Goal: Task Accomplishment & Management: Manage account settings

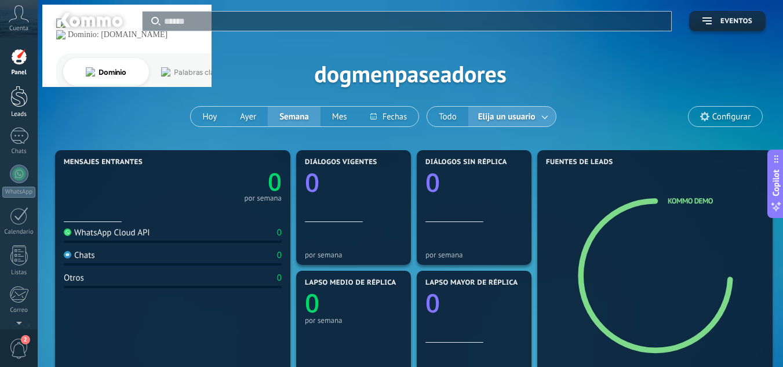
click at [16, 101] on div at bounding box center [18, 96] width 17 height 21
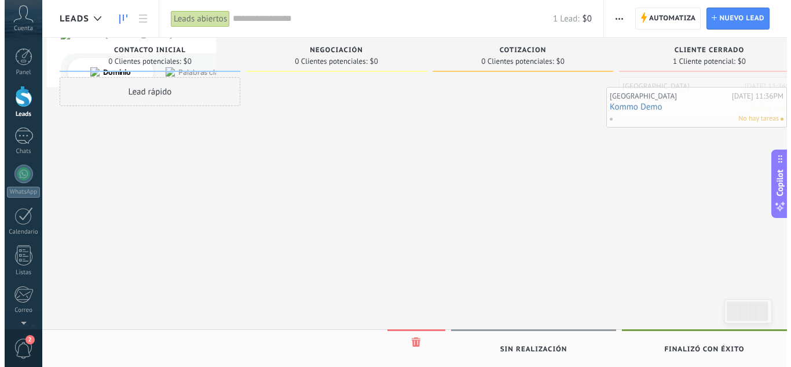
scroll to position [0, 30]
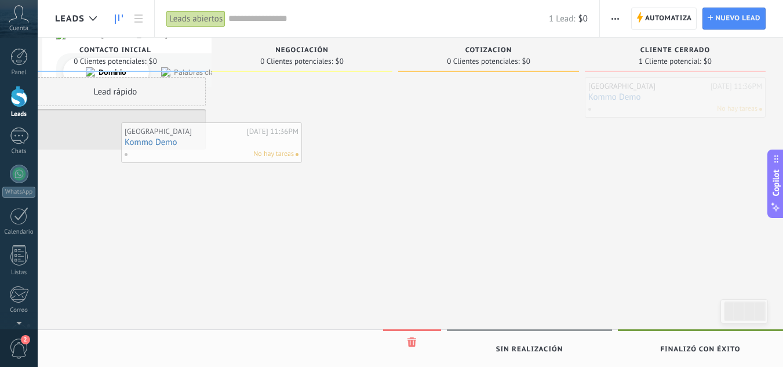
drag, startPoint x: 675, startPoint y: 110, endPoint x: 181, endPoint y: 156, distance: 496.4
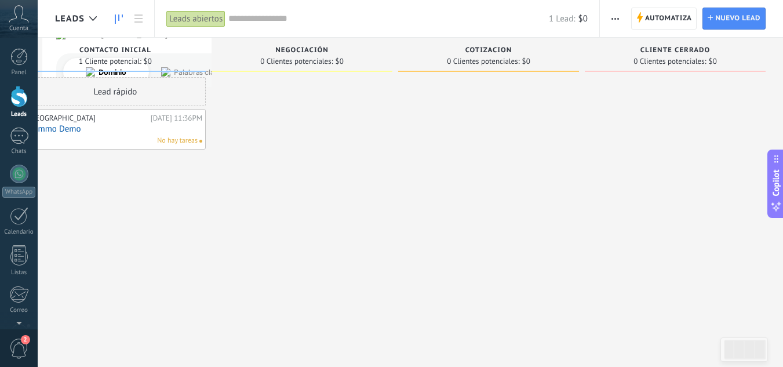
click at [70, 130] on link "Kommo Demo" at bounding box center [115, 129] width 174 height 10
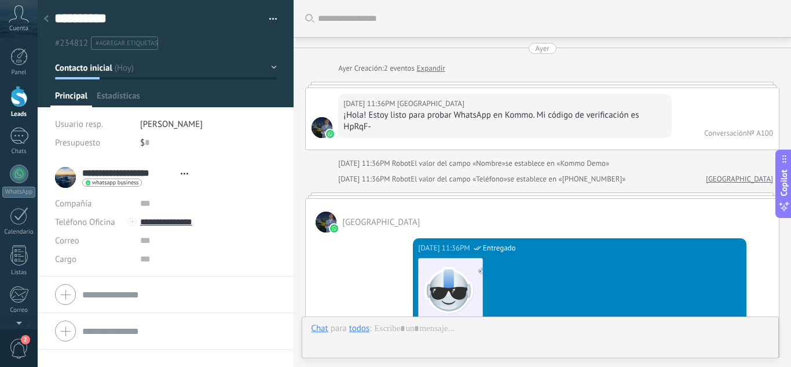
type textarea "**********"
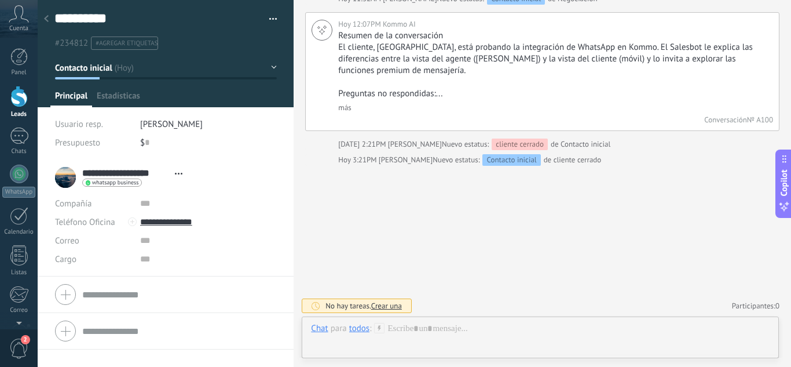
scroll to position [17, 0]
click at [119, 68] on button "Contacto inicial" at bounding box center [166, 67] width 222 height 21
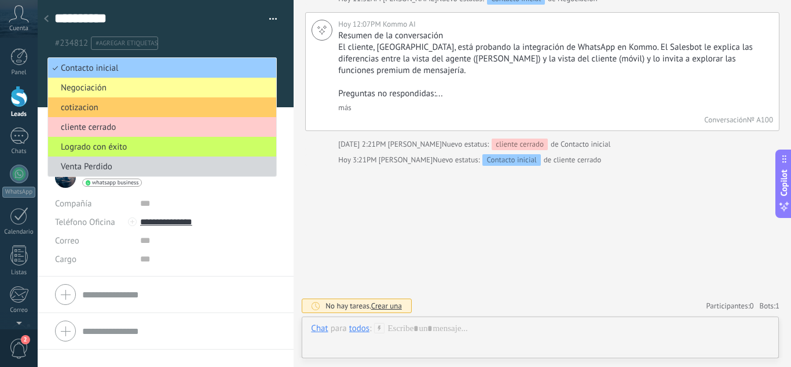
click at [207, 39] on ul "#234812 #agregar etiquetas" at bounding box center [163, 43] width 221 height 16
